Goal: Information Seeking & Learning: Learn about a topic

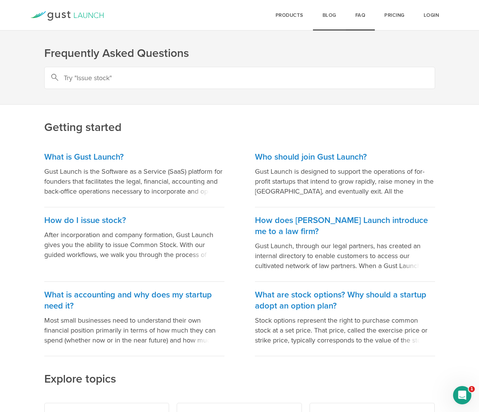
click at [333, 19] on link "Blog" at bounding box center [329, 15] width 33 height 31
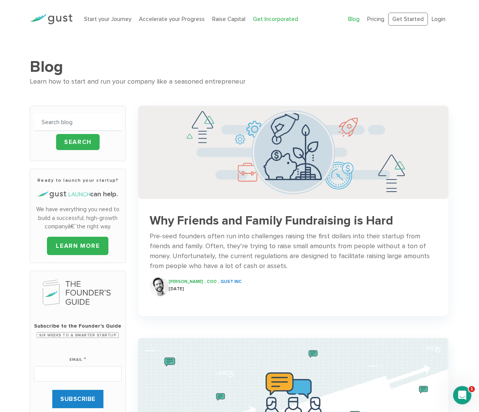
click at [282, 20] on link "Get Incorporated" at bounding box center [275, 19] width 45 height 7
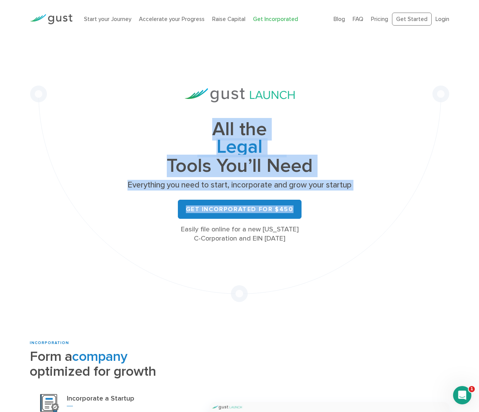
drag, startPoint x: 213, startPoint y: 125, endPoint x: 408, endPoint y: 207, distance: 211.6
click at [408, 207] on div "All the Legal Cap Table Fundraising Governance Tools You’ll Need Everything you…" at bounding box center [239, 170] width 419 height 264
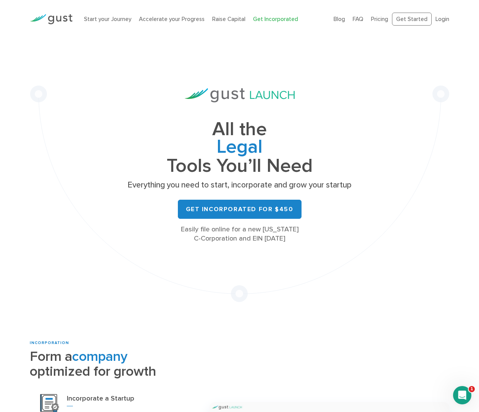
click at [408, 207] on div "All the Legal Cap Table Fundraising Governance Tools You’ll Need Everything you…" at bounding box center [239, 170] width 419 height 264
